Goal: Task Accomplishment & Management: Use online tool/utility

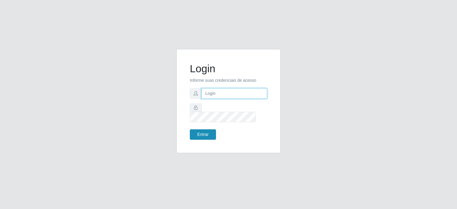
type input "[EMAIL_ADDRESS][DOMAIN_NAME]"
click at [201, 131] on button "Entrar" at bounding box center [203, 134] width 26 height 10
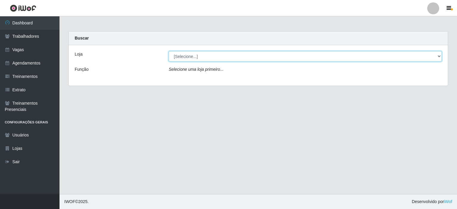
click at [192, 56] on select "[Selecione...] Preço Bom Supermercado" at bounding box center [305, 56] width 273 height 10
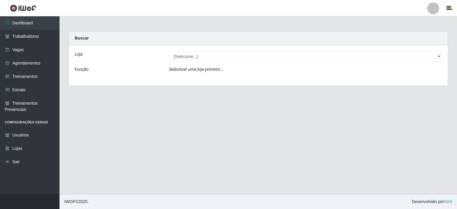
click at [198, 78] on div "Loja [Selecione...] Preço Bom Supermercado Função Selecione uma loja primeiro..." at bounding box center [258, 65] width 379 height 40
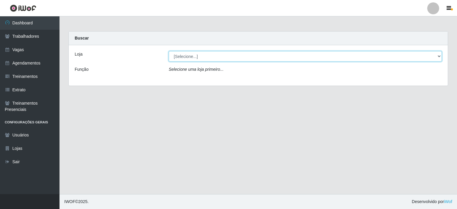
click at [200, 58] on select "[Selecione...] Preço Bom Supermercado" at bounding box center [305, 56] width 273 height 10
select select "387"
click at [169, 51] on select "[Selecione...] Preço Bom Supermercado" at bounding box center [305, 56] width 273 height 10
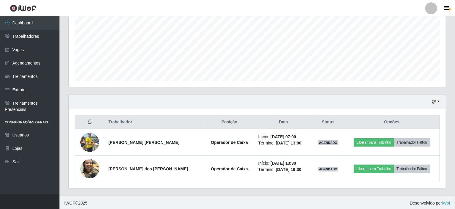
scroll to position [132, 0]
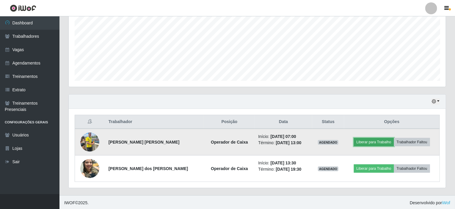
click at [368, 143] on button "Liberar para Trabalho" at bounding box center [374, 142] width 40 height 8
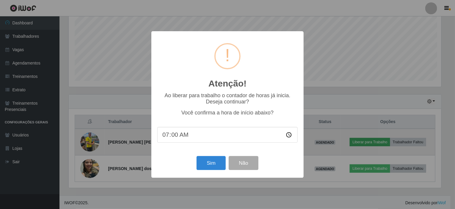
scroll to position [123, 375]
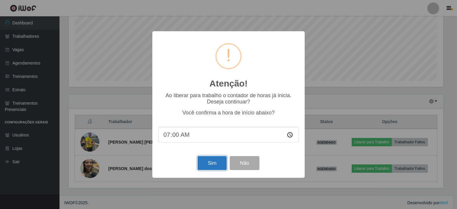
click at [214, 167] on button "Sim" at bounding box center [212, 163] width 29 height 14
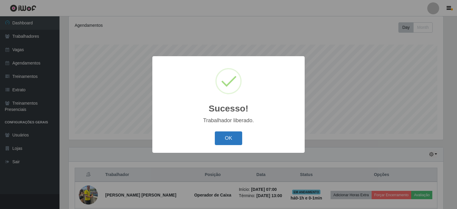
click at [233, 143] on button "OK" at bounding box center [229, 139] width 28 height 14
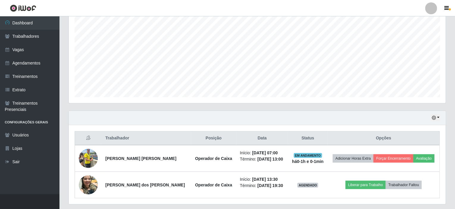
scroll to position [132, 0]
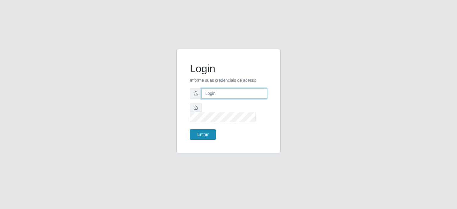
type input "[EMAIL_ADDRESS][DOMAIN_NAME]"
click at [209, 129] on button "Entrar" at bounding box center [203, 134] width 26 height 10
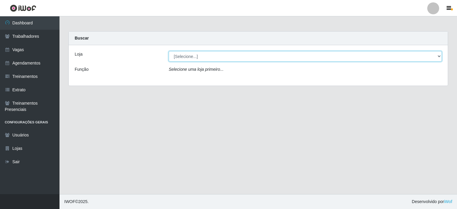
click at [285, 58] on select "[Selecione...] Preço Bom Supermercado" at bounding box center [305, 56] width 273 height 10
select select "387"
click at [169, 51] on select "[Selecione...] Preço Bom Supermercado" at bounding box center [305, 56] width 273 height 10
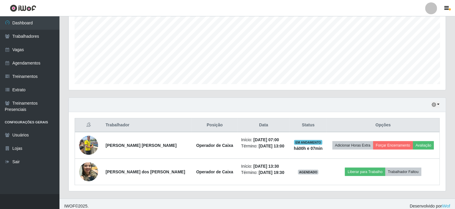
scroll to position [132, 0]
